Goal: Information Seeking & Learning: Check status

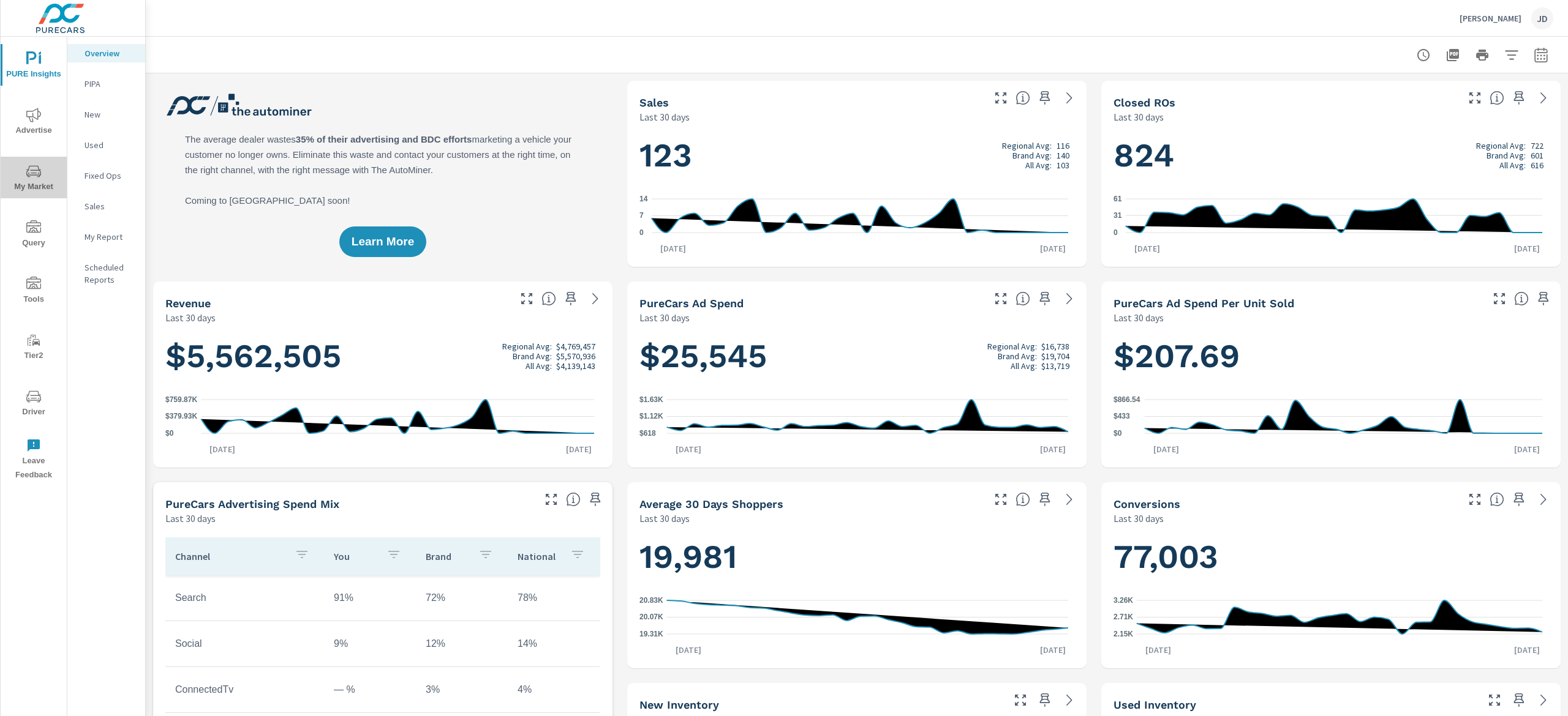
click at [42, 181] on span "My Market" at bounding box center [33, 179] width 59 height 30
click at [35, 118] on icon "nav menu" at bounding box center [34, 115] width 15 height 15
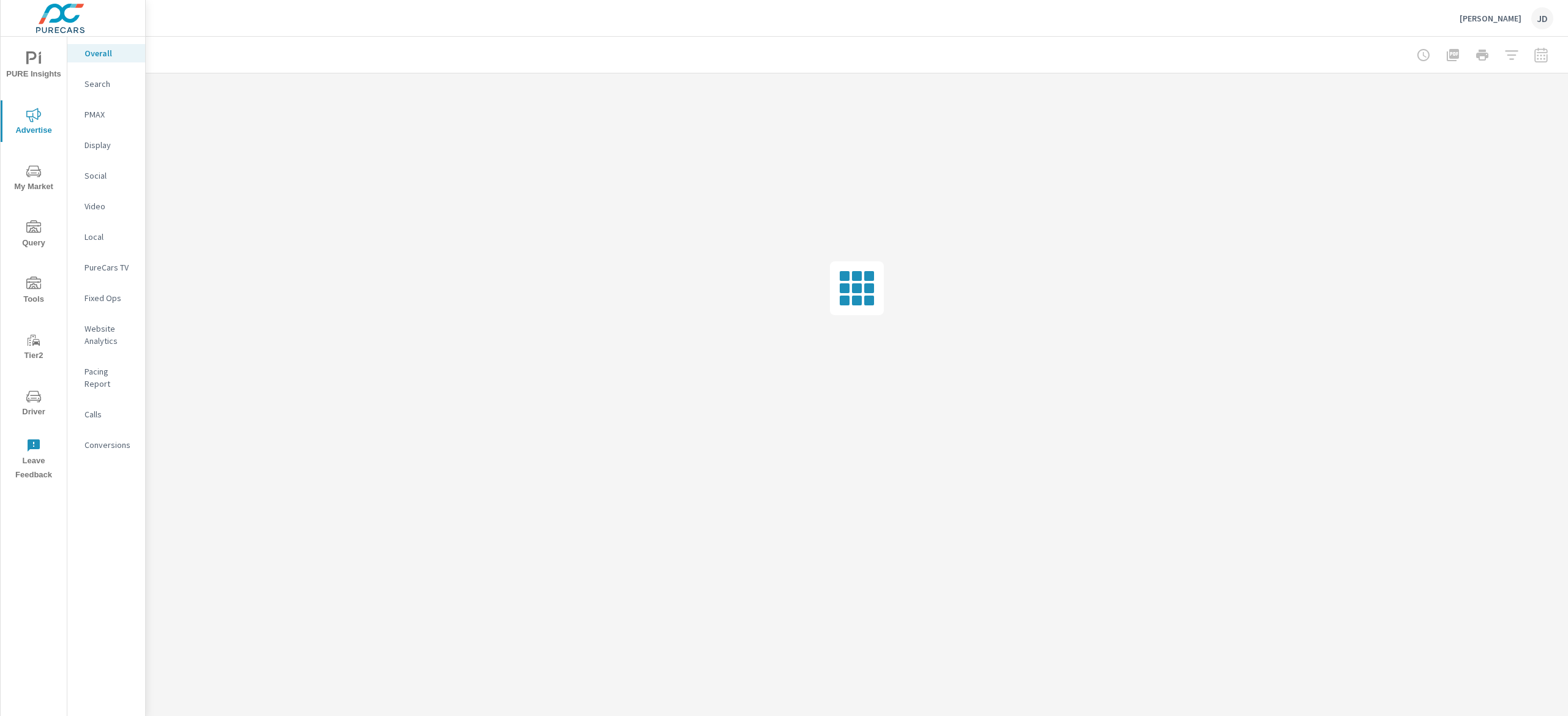
click at [24, 183] on span "My Market" at bounding box center [33, 179] width 59 height 30
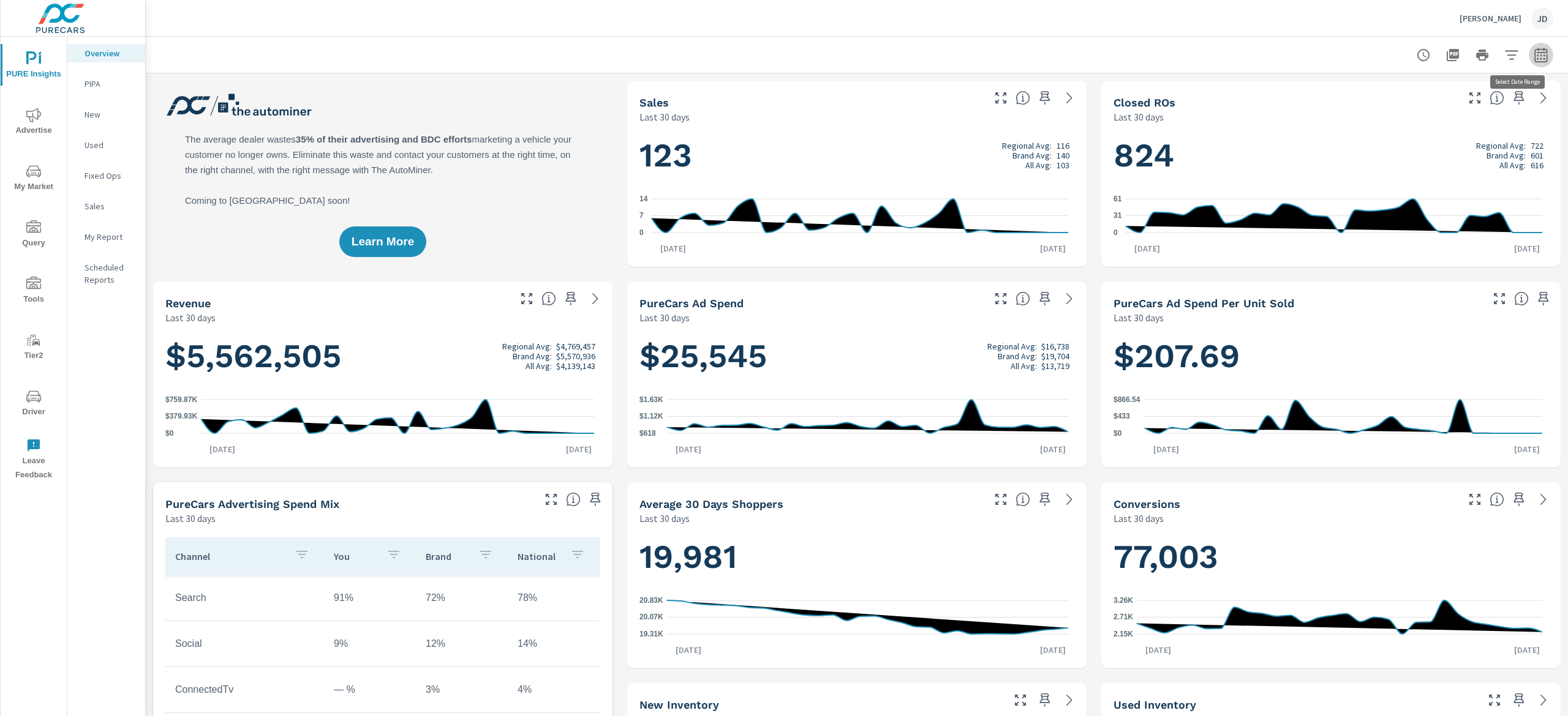
click at [1533, 55] on icon "button" at bounding box center [1541, 55] width 15 height 15
select select "Last 30 days"
click at [1405, 137] on p "+ Add comparison" at bounding box center [1436, 138] width 157 height 15
select select "Previous period"
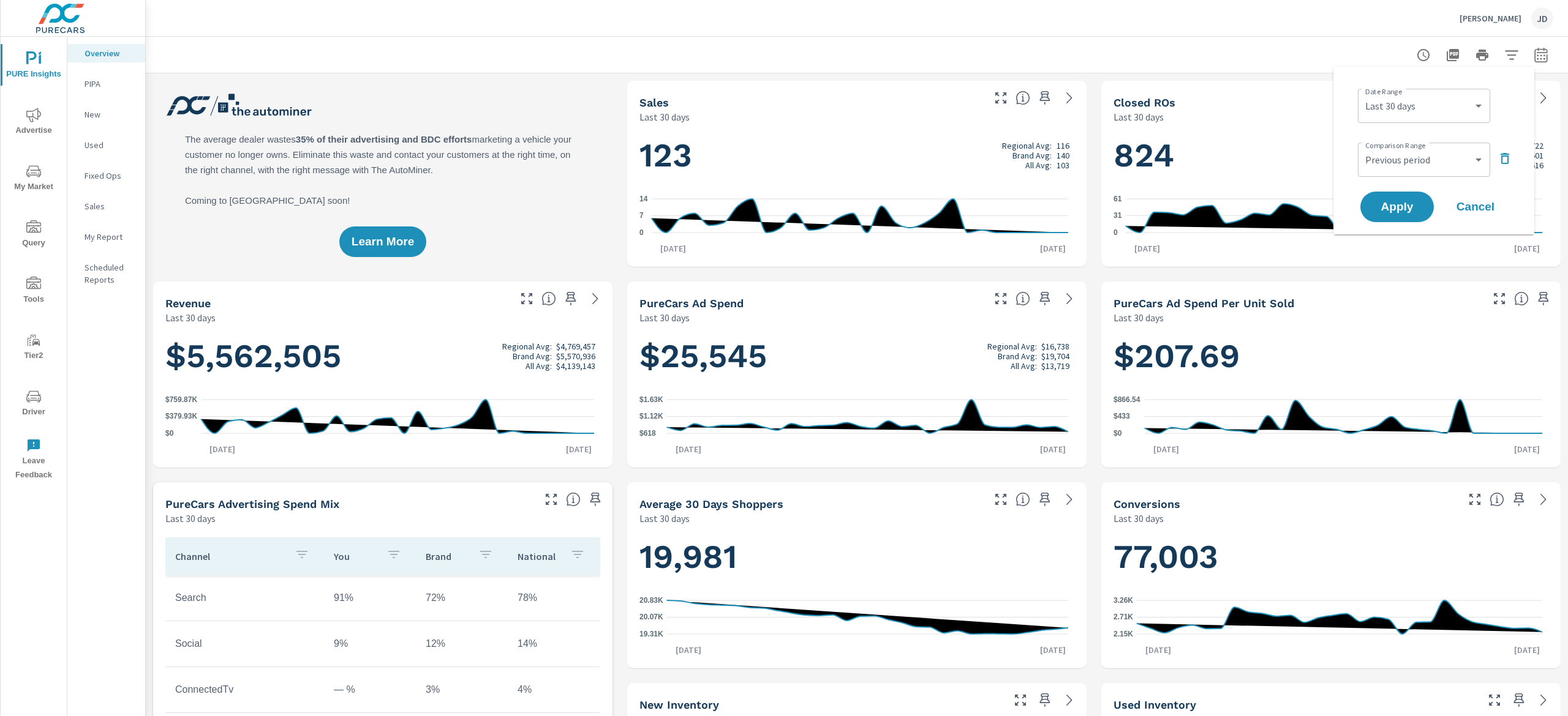
drag, startPoint x: 1387, startPoint y: 201, endPoint x: 1393, endPoint y: 227, distance: 26.7
click at [1387, 202] on span "Apply" at bounding box center [1397, 207] width 49 height 11
